Goal: Transaction & Acquisition: Obtain resource

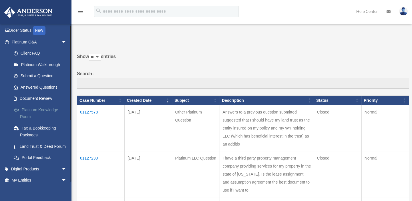
scroll to position [103, 0]
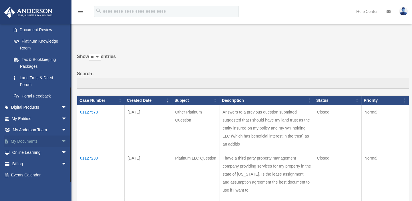
click at [61, 141] on span "arrow_drop_down" at bounding box center [66, 141] width 11 height 12
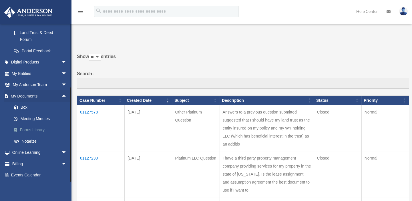
click at [37, 129] on link "Forms Library" at bounding box center [41, 129] width 67 height 11
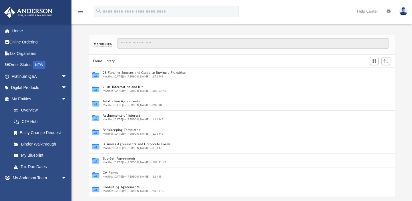
scroll to position [4, 4]
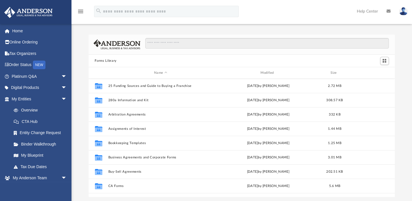
click at [139, 46] on img at bounding box center [116, 44] width 47 height 10
click at [159, 41] on input "Search files and folders" at bounding box center [266, 43] width 243 height 11
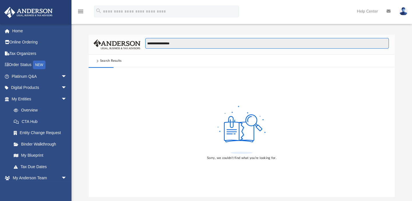
type input "**********"
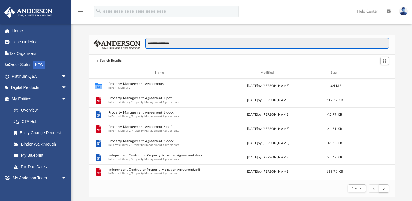
scroll to position [109, 302]
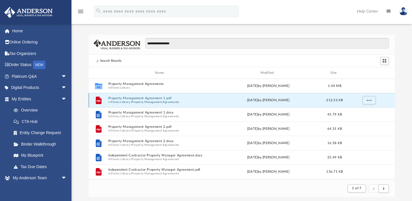
click at [136, 99] on button "Property Management Agreement 1.pdf" at bounding box center [160, 99] width 105 height 4
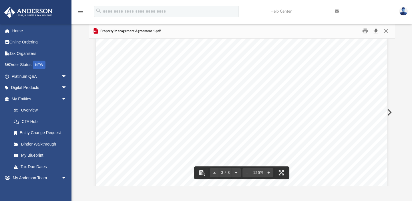
scroll to position [746, 0]
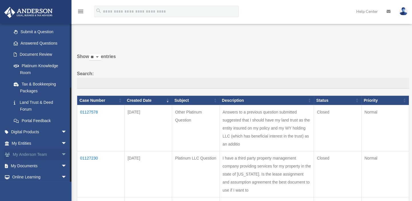
scroll to position [103, 0]
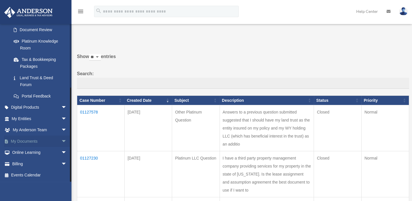
click at [61, 140] on span "arrow_drop_down" at bounding box center [66, 141] width 11 height 12
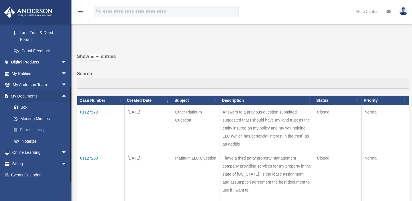
click at [29, 130] on link "Forms Library" at bounding box center [41, 129] width 67 height 11
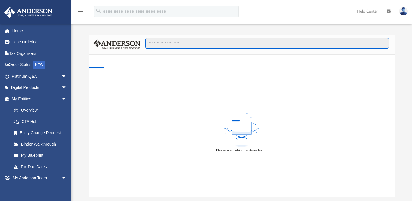
click at [170, 43] on input "Search files and folders" at bounding box center [266, 43] width 243 height 11
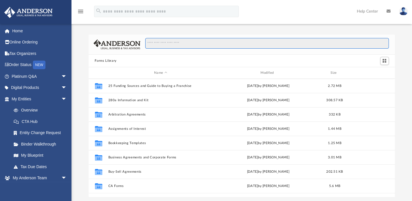
scroll to position [126, 302]
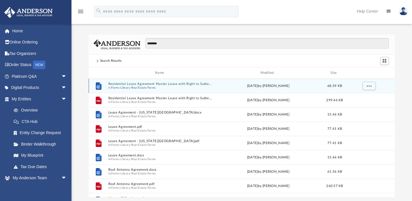
click at [178, 83] on button "Residential Lease Agreement Master Lease with Right to Sublease.docx" at bounding box center [160, 84] width 105 height 4
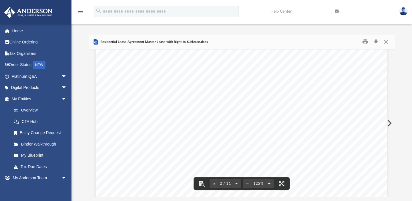
scroll to position [467, 0]
click at [384, 41] on button "Close" at bounding box center [385, 41] width 10 height 9
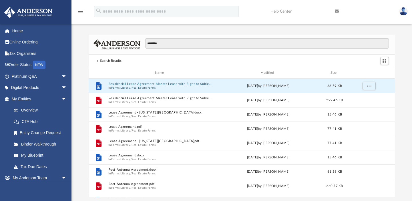
drag, startPoint x: 171, startPoint y: 34, endPoint x: 166, endPoint y: 41, distance: 8.1
click at [170, 35] on div "********" at bounding box center [242, 45] width 306 height 20
click at [164, 40] on input "********" at bounding box center [266, 43] width 243 height 11
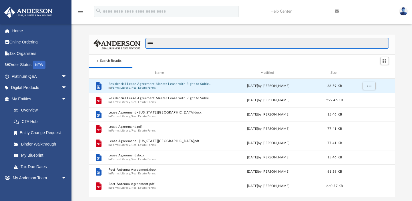
click at [152, 41] on input "*****" at bounding box center [266, 43] width 243 height 11
type input "**********"
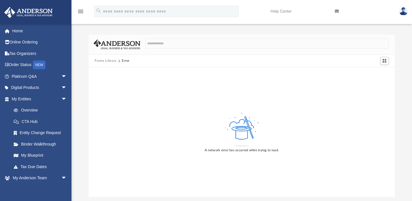
click at [159, 74] on div "A network error has occurred while trying to load." at bounding box center [242, 132] width 306 height 130
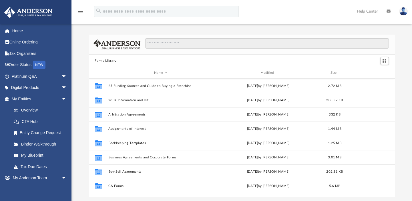
scroll to position [126, 302]
click at [168, 42] on input "Search files and folders" at bounding box center [266, 43] width 243 height 11
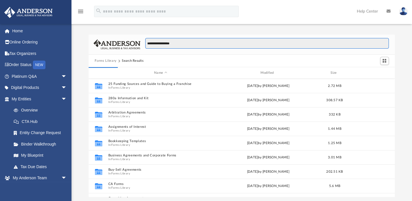
type input "**********"
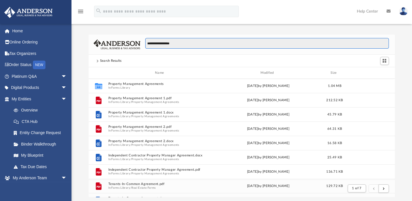
scroll to position [109, 302]
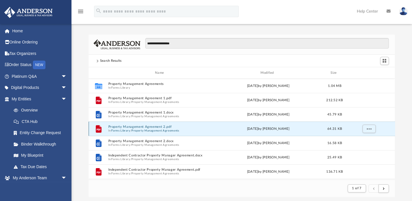
click at [135, 128] on button "Property Management Agreement 2.pdf" at bounding box center [160, 127] width 105 height 4
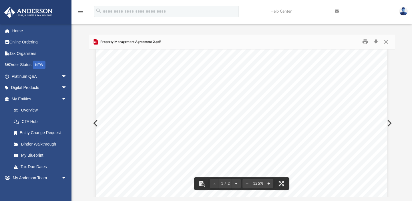
scroll to position [207, 0]
click at [387, 41] on button "Close" at bounding box center [385, 41] width 10 height 9
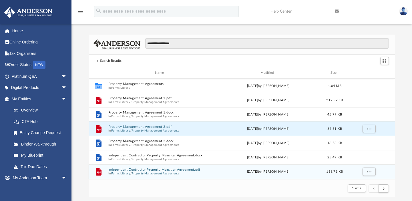
click at [155, 167] on div "File Independent Contractor Property Manager Agreement.pdf In Forms Library / P…" at bounding box center [242, 171] width 306 height 14
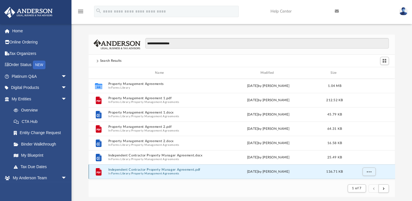
click at [161, 169] on button "Independent Contractor Property Manager Agreement.pdf" at bounding box center [160, 170] width 105 height 4
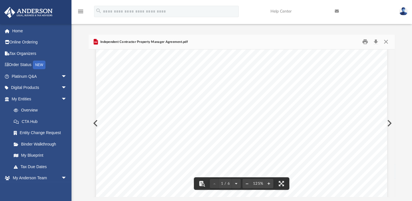
scroll to position [156, 0]
click at [386, 41] on button "Close" at bounding box center [385, 41] width 10 height 9
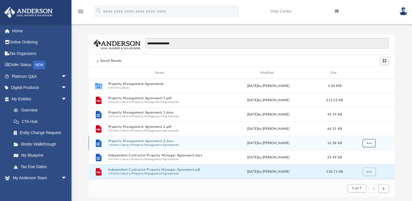
click at [370, 143] on button "More options" at bounding box center [368, 143] width 13 height 9
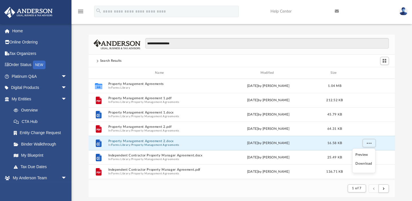
click at [363, 163] on li "Download" at bounding box center [363, 163] width 17 height 6
